Goal: Information Seeking & Learning: Understand process/instructions

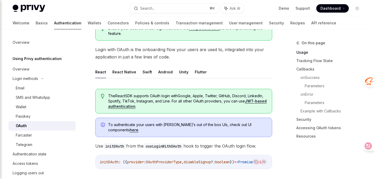
scroll to position [101, 0]
click at [127, 74] on button "React Native" at bounding box center [124, 72] width 24 height 12
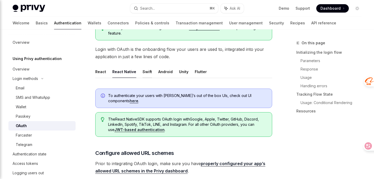
click at [145, 73] on button "Swift" at bounding box center [147, 72] width 9 height 12
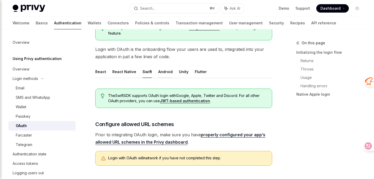
click at [166, 74] on button "Android" at bounding box center [165, 72] width 14 height 12
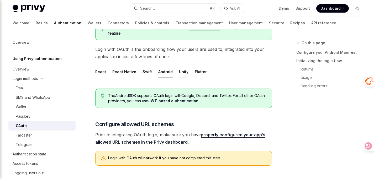
click at [179, 74] on button "Unity" at bounding box center [183, 72] width 9 height 12
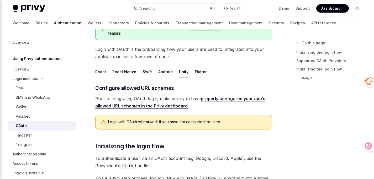
click at [199, 73] on button "Flutter" at bounding box center [201, 72] width 12 height 12
type textarea "*"
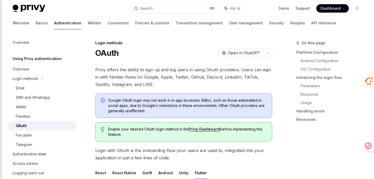
click at [167, 83] on span "Privy offers the ability to sign up and log users in using OAuth providers. Use…" at bounding box center [183, 77] width 177 height 22
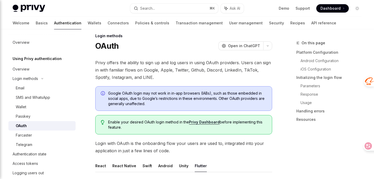
scroll to position [13, 0]
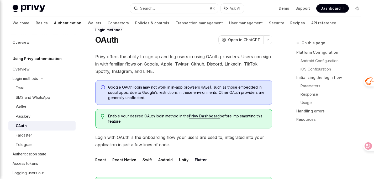
click at [161, 71] on span "Privy offers the ability to sign up and log users in using OAuth providers. Use…" at bounding box center [183, 64] width 177 height 22
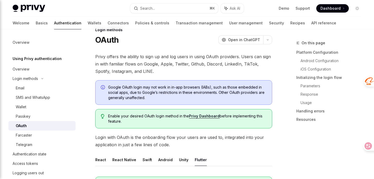
click at [191, 41] on div "OAuth OpenAI Open in ChatGPT" at bounding box center [183, 39] width 177 height 9
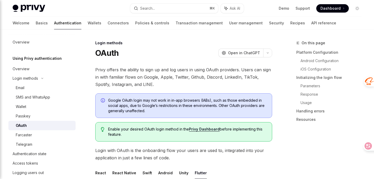
scroll to position [0, 0]
click at [328, 8] on span "Dashboard" at bounding box center [331, 8] width 20 height 5
